Goal: Find specific page/section: Find specific page/section

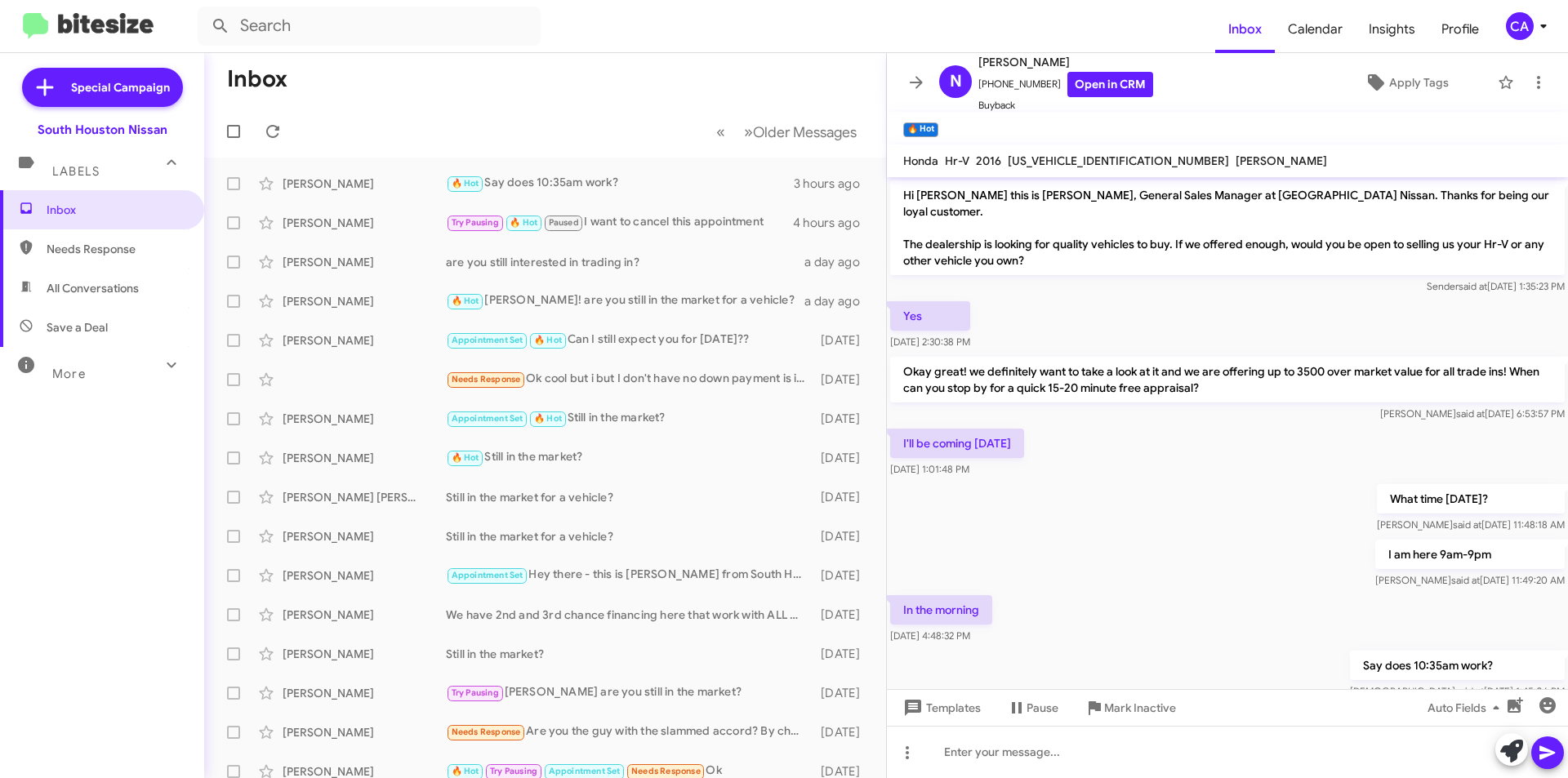
scroll to position [31, 0]
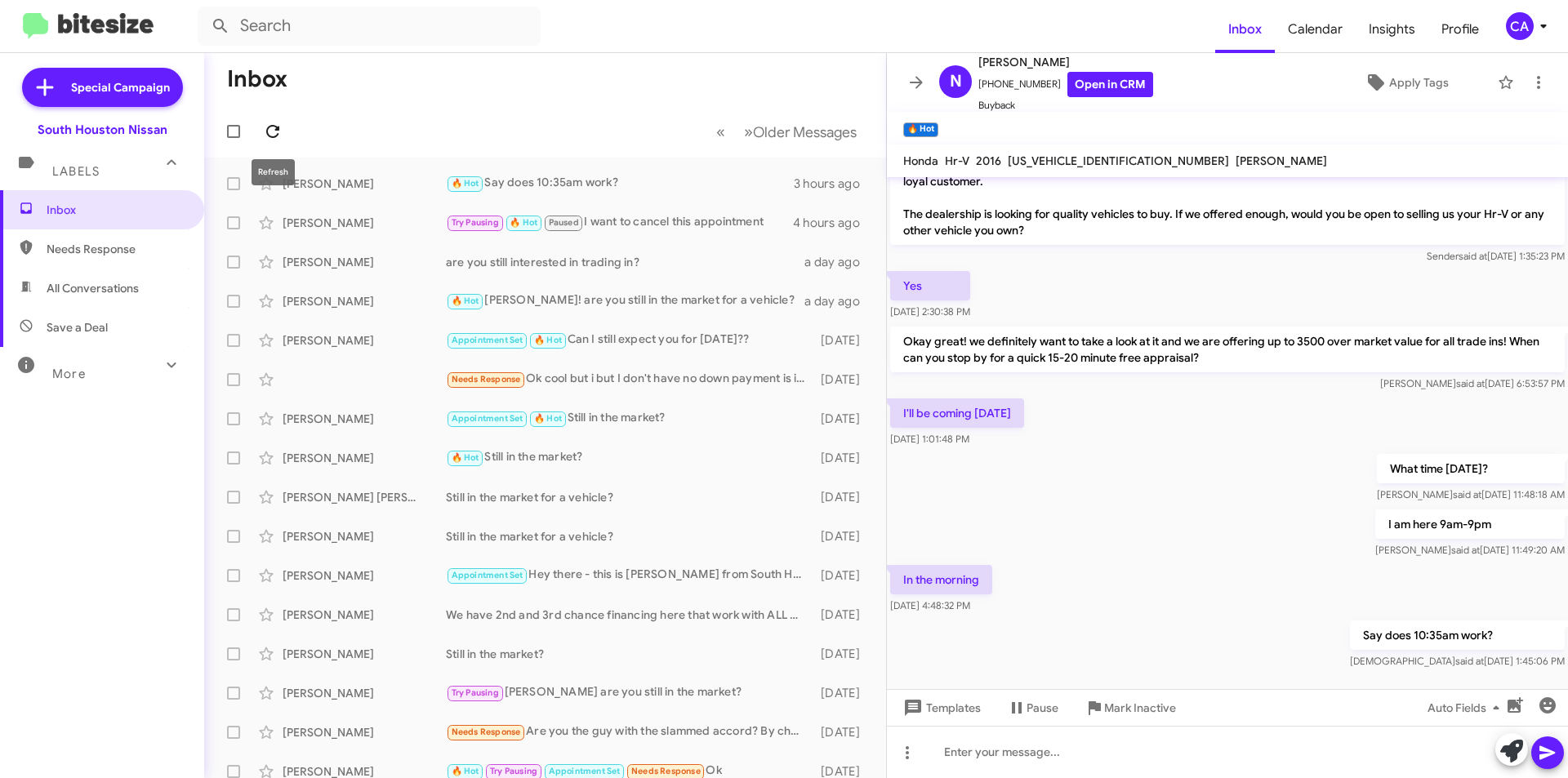
click at [269, 131] on icon at bounding box center [272, 131] width 20 height 20
click at [310, 13] on input "text" at bounding box center [368, 26] width 343 height 39
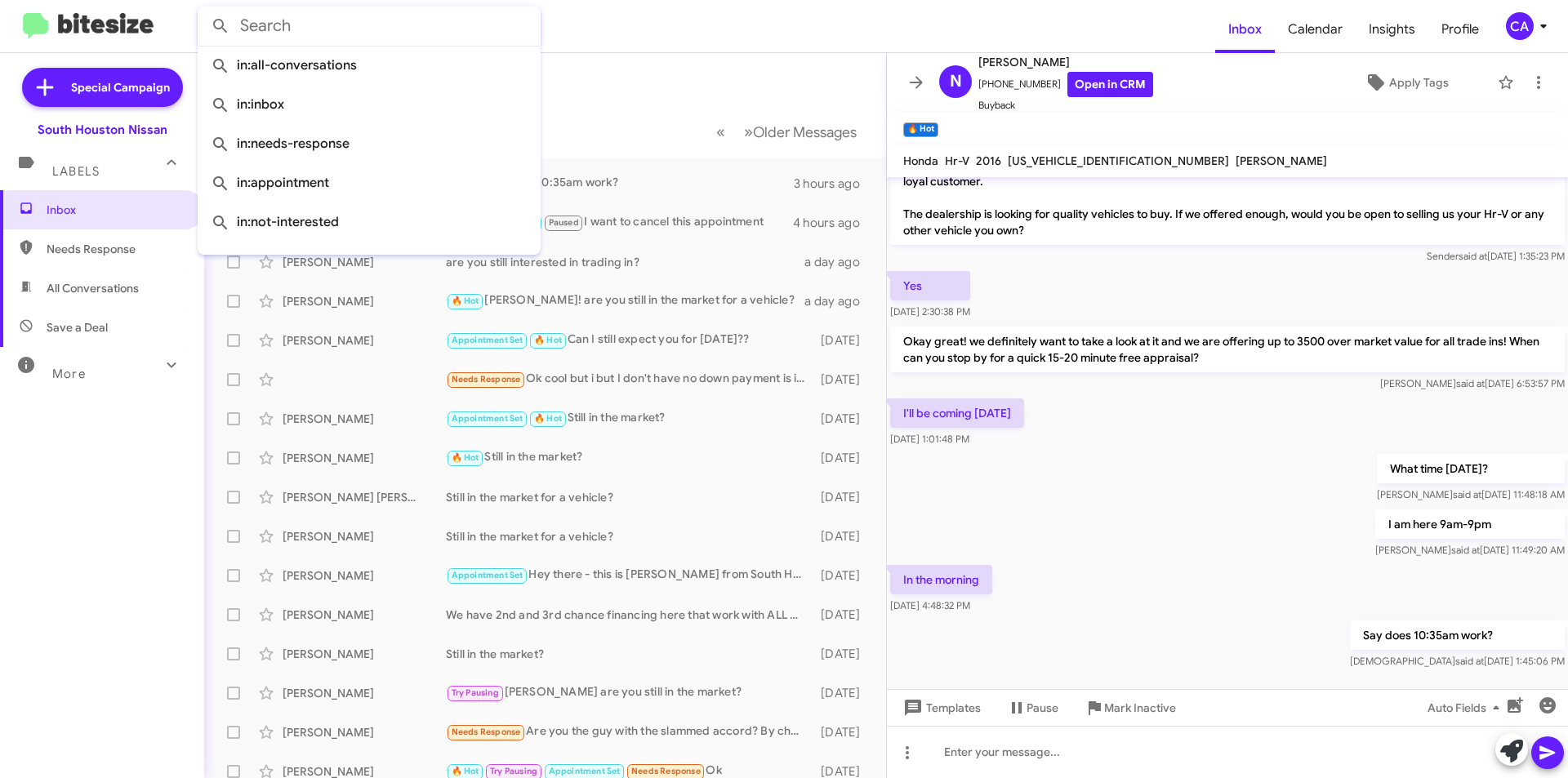
paste input "[PERSON_NAME]"
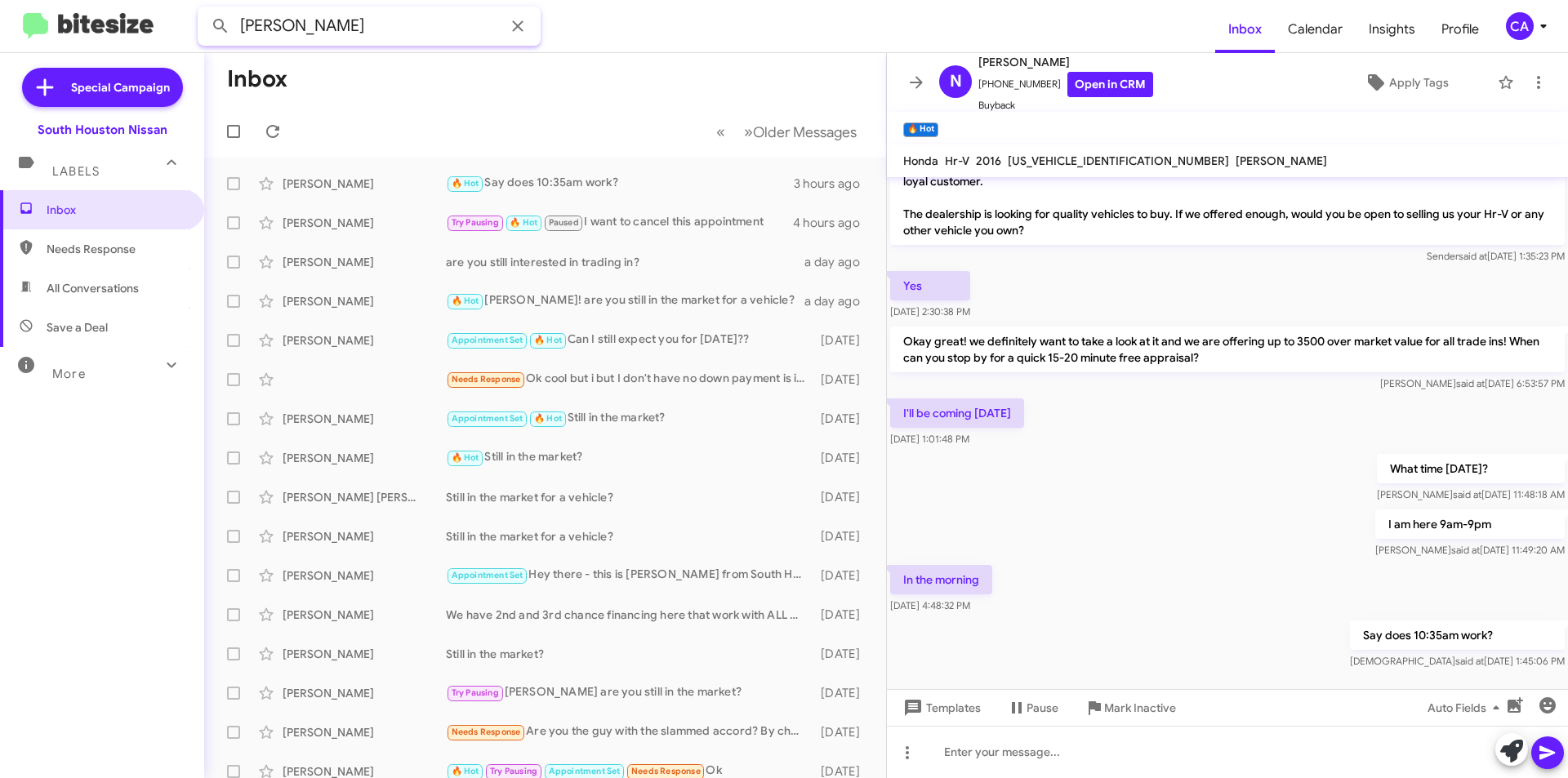
type input "[PERSON_NAME]"
click at [204, 10] on button at bounding box center [220, 26] width 32 height 32
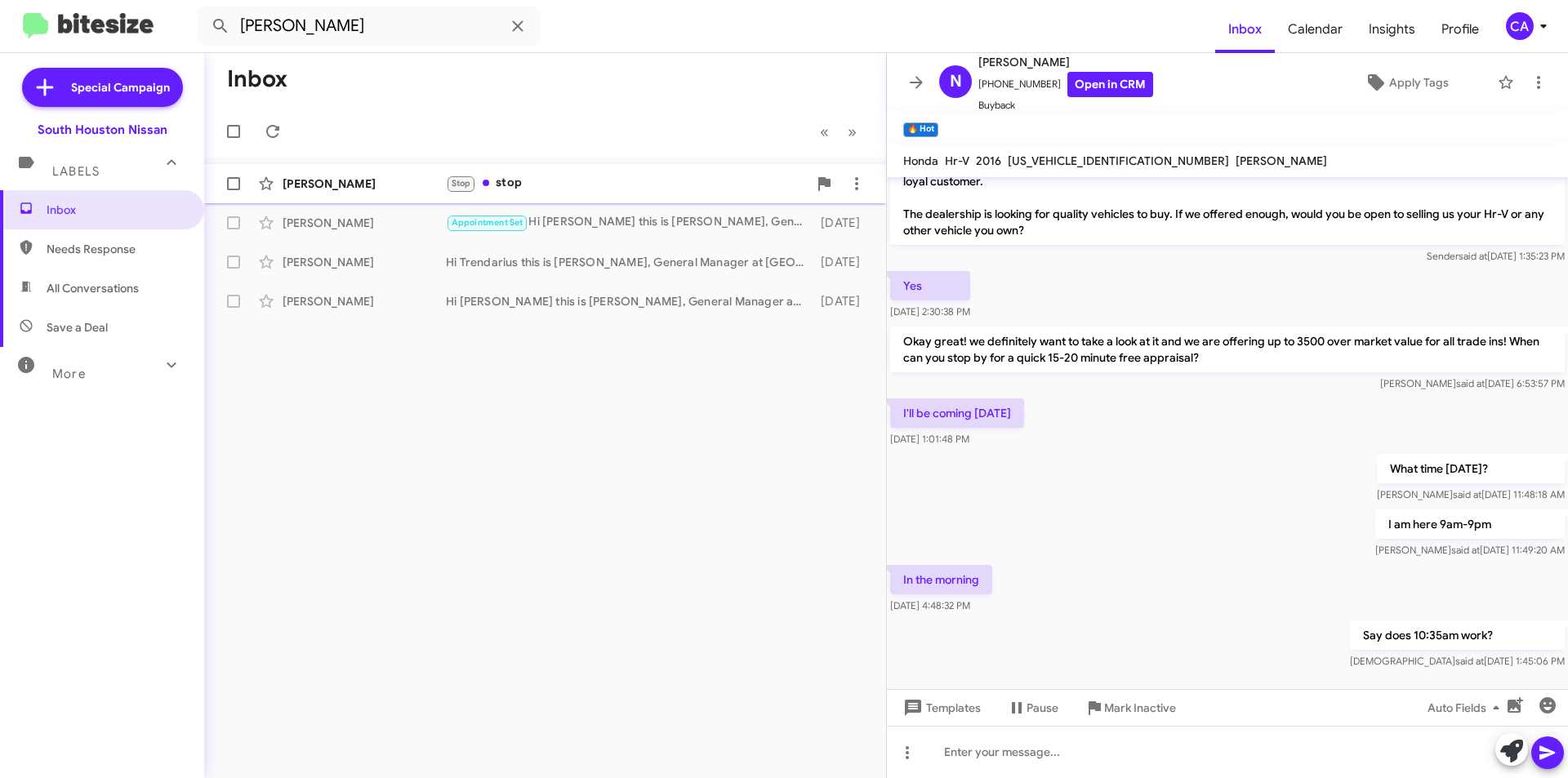
click at [518, 191] on div "Stop stop" at bounding box center [626, 184] width 361 height 19
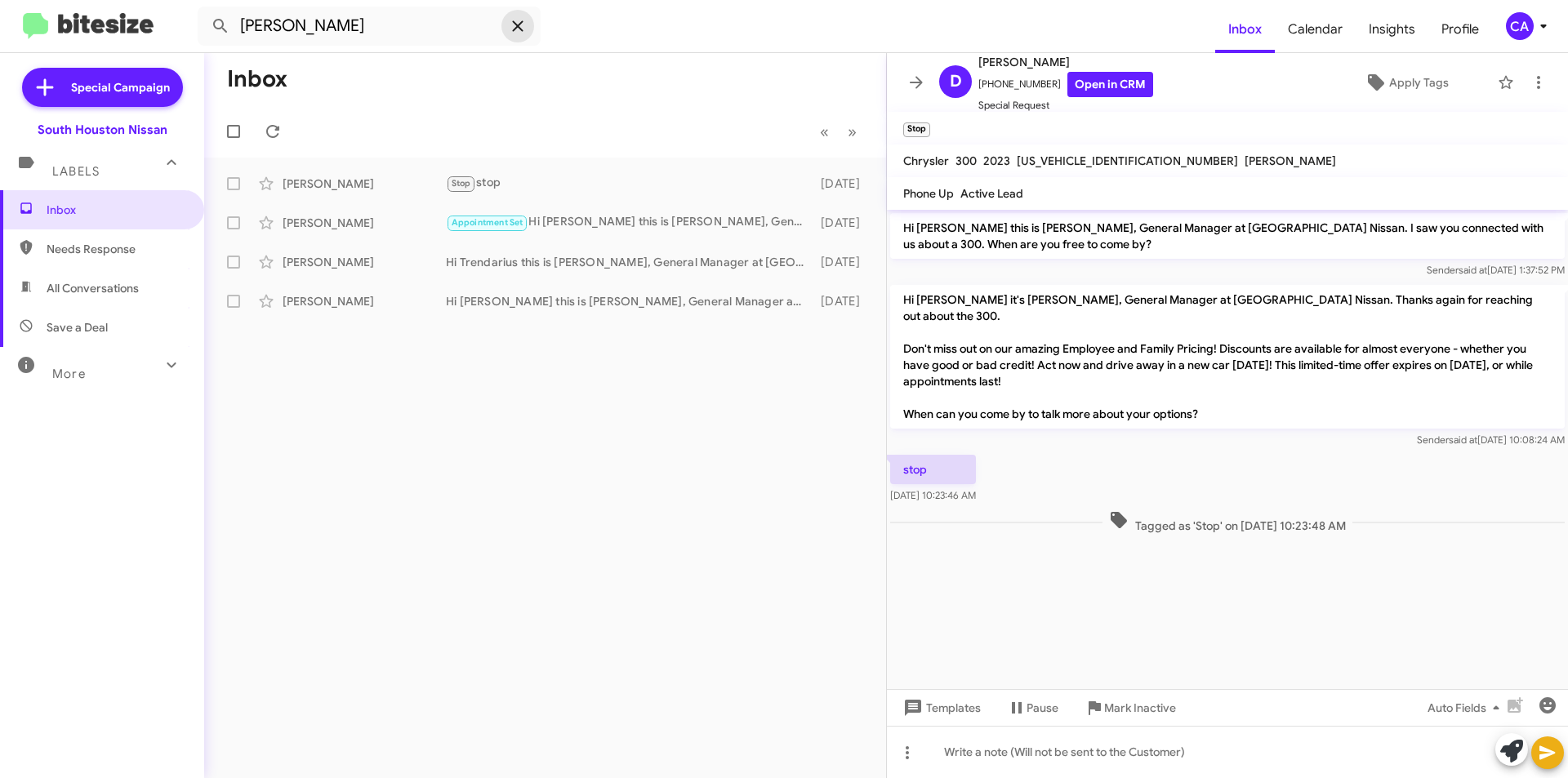
click at [509, 21] on icon at bounding box center [517, 26] width 20 height 20
